Goal: Find specific page/section: Find specific page/section

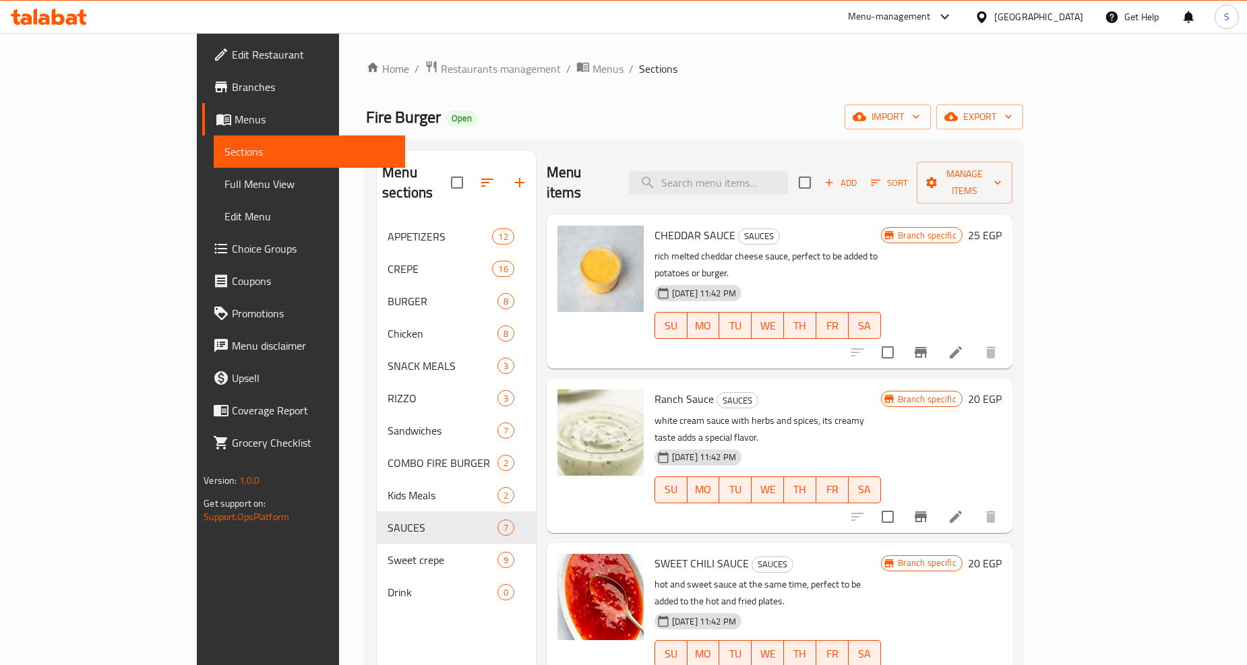
click at [796, 185] on div "Menu items Add Sort Manage items" at bounding box center [780, 183] width 466 height 64
click at [788, 180] on input "search" at bounding box center [708, 183] width 159 height 24
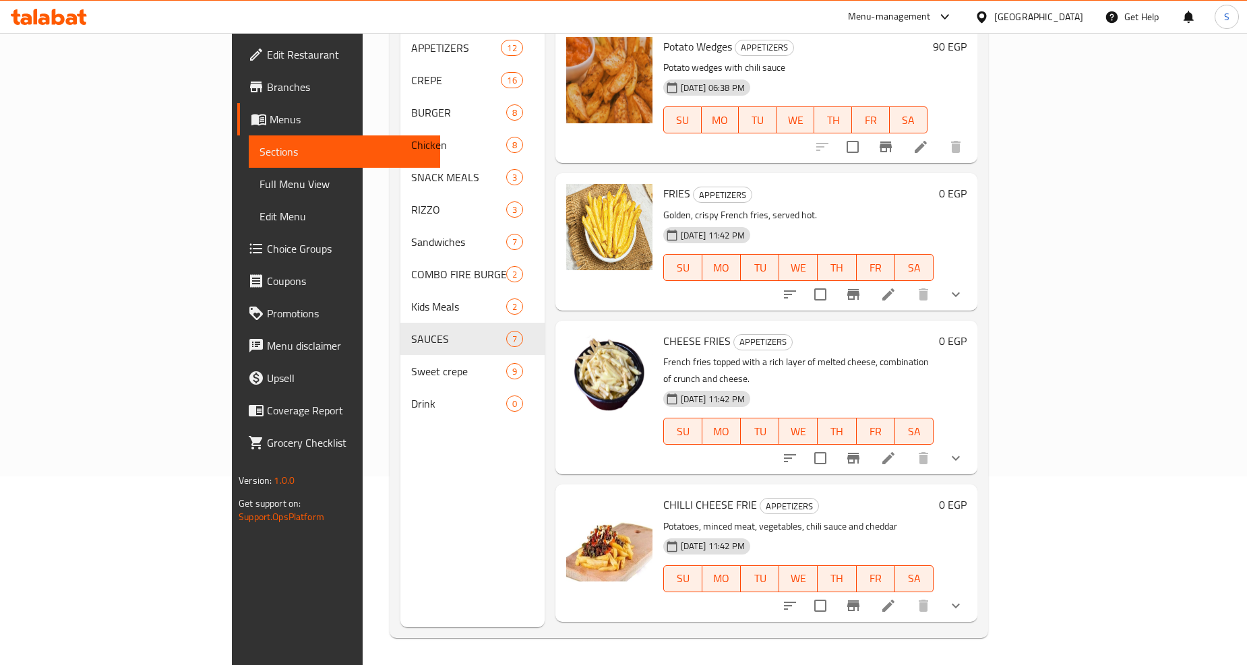
click at [972, 278] on button "show more" at bounding box center [956, 294] width 32 height 32
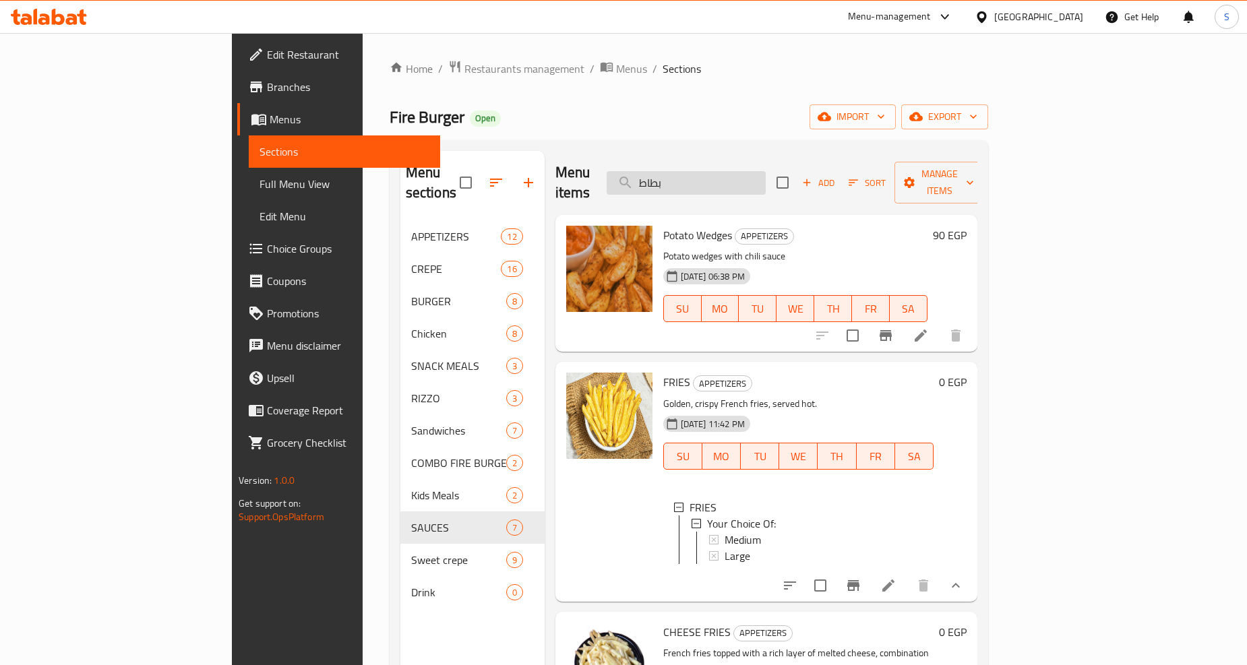
click at [737, 171] on input "بطاط" at bounding box center [686, 183] width 159 height 24
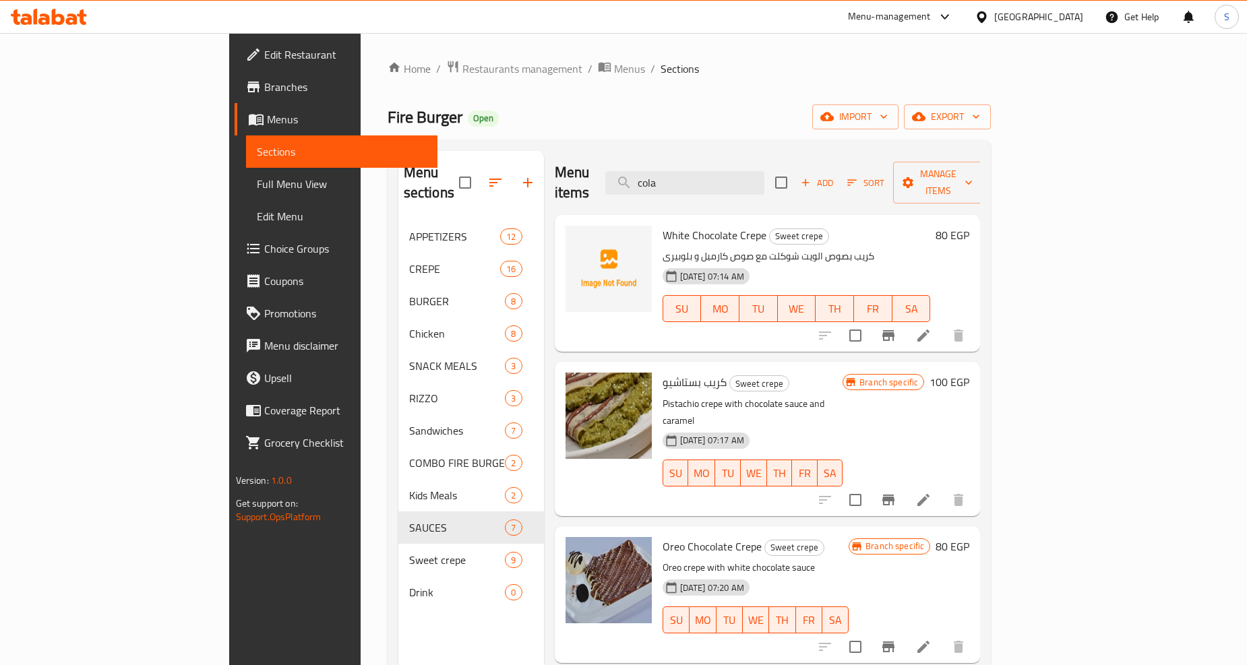
type input "cola"
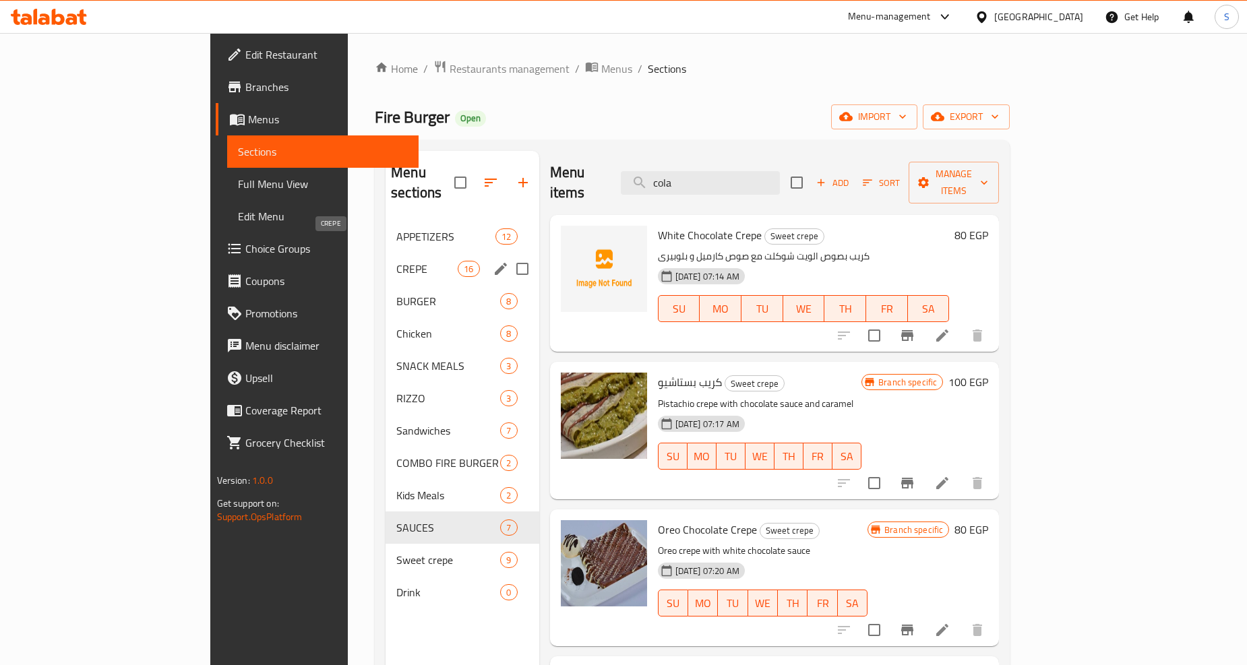
click at [396, 261] on span "CREPE" at bounding box center [426, 269] width 61 height 16
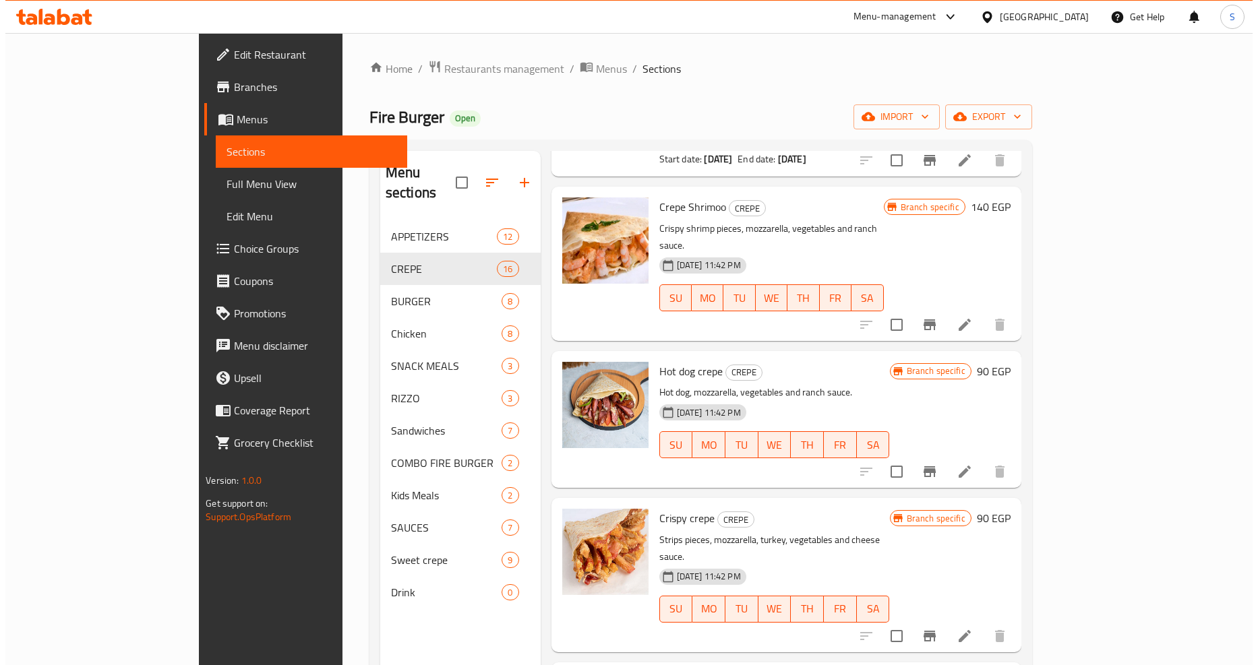
scroll to position [598, 0]
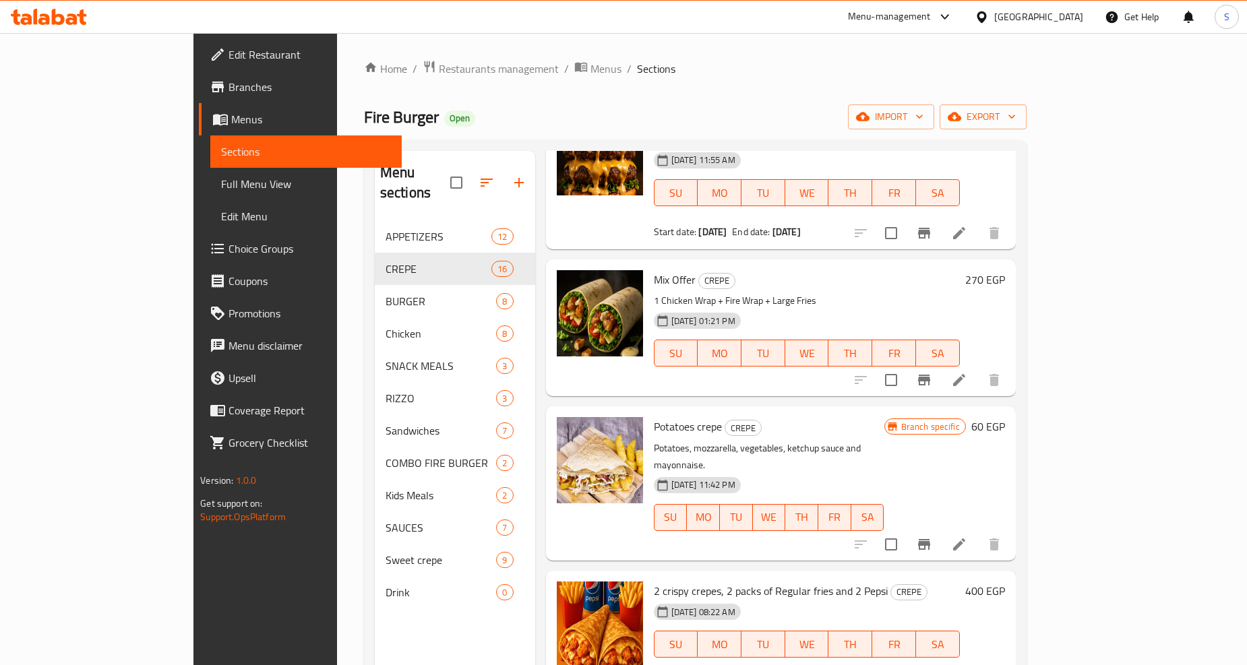
click at [369, 57] on div "Home / Restaurants management / Menus / Sections Fire Burger Open import export…" at bounding box center [695, 443] width 716 height 821
click at [439, 70] on span "Restaurants management" at bounding box center [499, 69] width 120 height 16
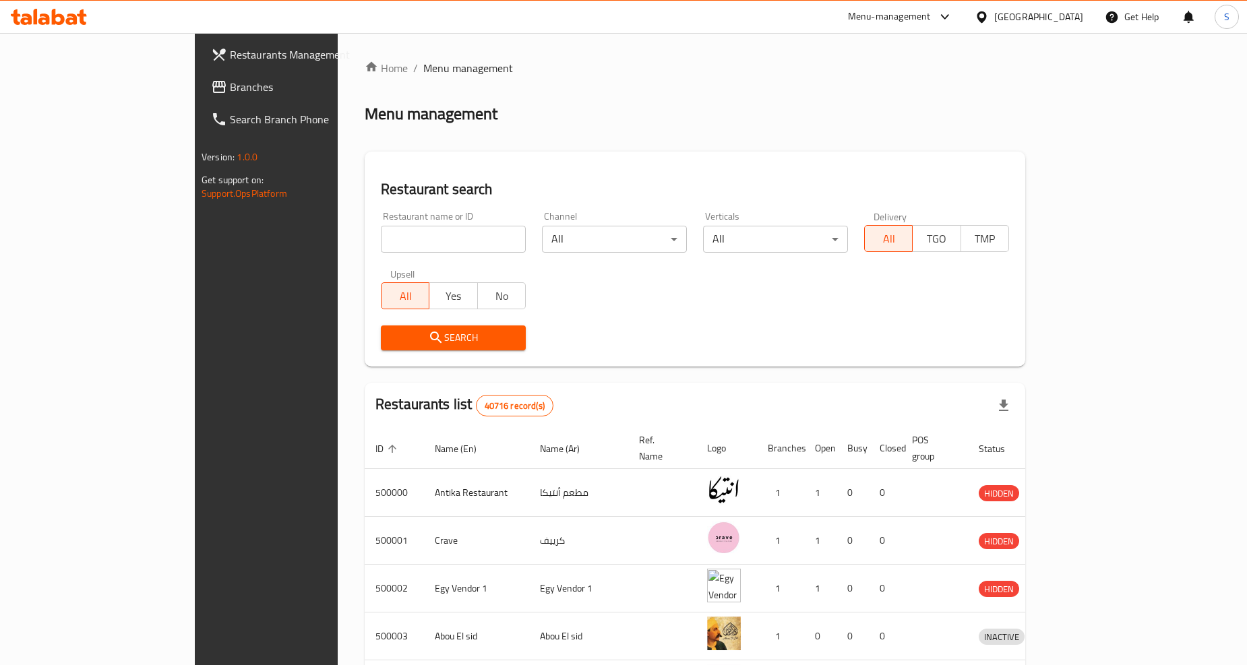
click at [381, 239] on input "search" at bounding box center [453, 239] width 145 height 27
paste input "638777"
type input "638777"
click button "Search" at bounding box center [453, 338] width 145 height 25
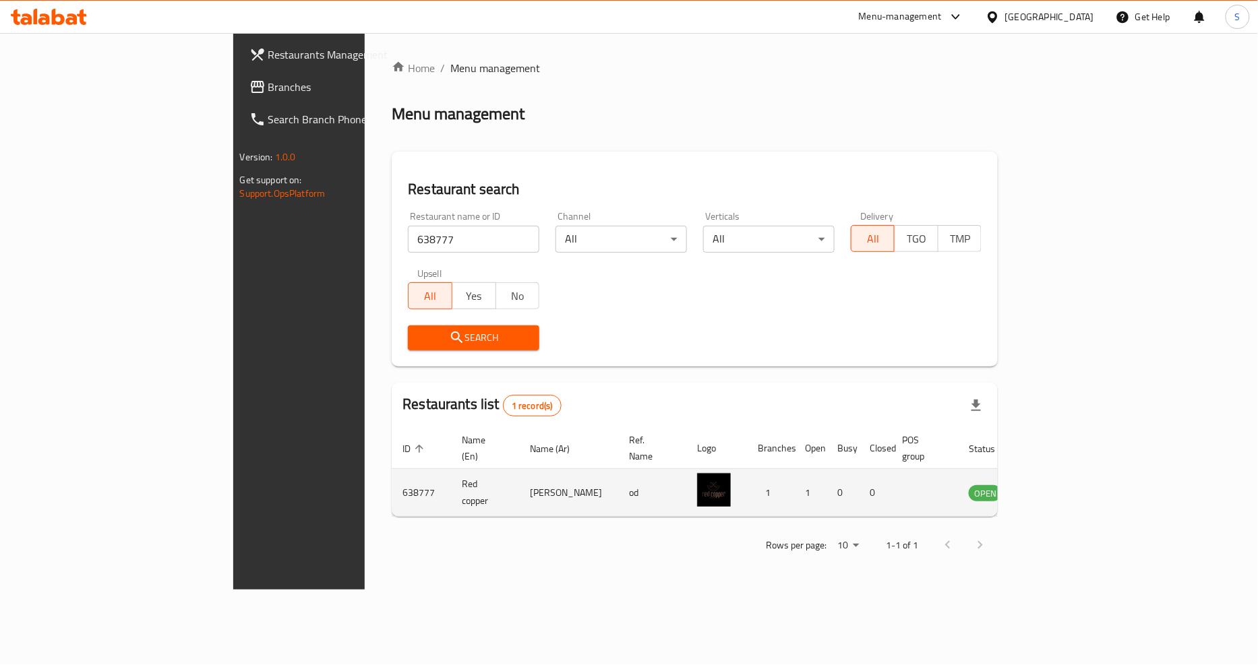
click at [1055, 485] on icon "enhanced table" at bounding box center [1047, 493] width 16 height 16
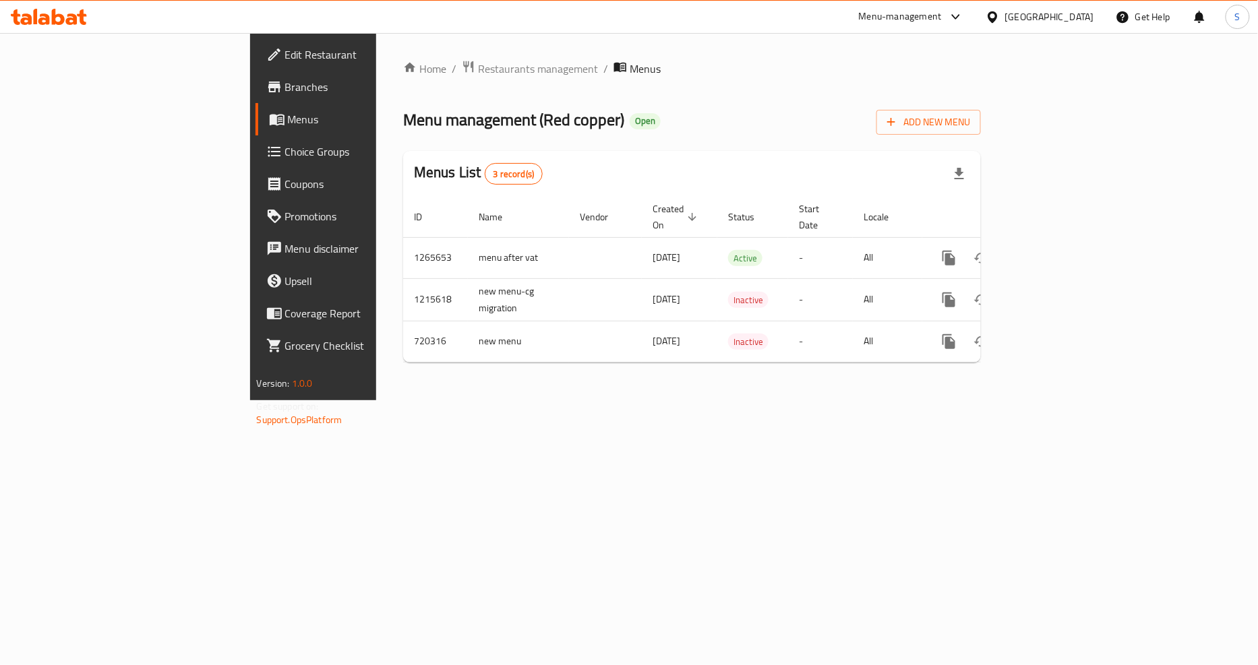
click at [285, 84] on span "Branches" at bounding box center [367, 87] width 164 height 16
